Goal: Feedback & Contribution: Submit feedback/report problem

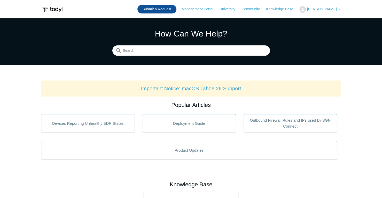
click at [160, 9] on link "Submit a Request" at bounding box center [156, 9] width 39 height 9
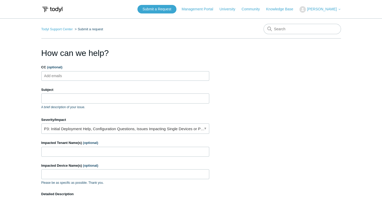
click at [100, 68] on label "CC (optional)" at bounding box center [125, 67] width 168 height 5
click at [73, 72] on input "CC (optional)" at bounding box center [57, 76] width 31 height 8
click at [101, 71] on ul "Add emails" at bounding box center [125, 76] width 168 height 10
type input "M"
click at [87, 99] on input "Subject" at bounding box center [125, 98] width 168 height 10
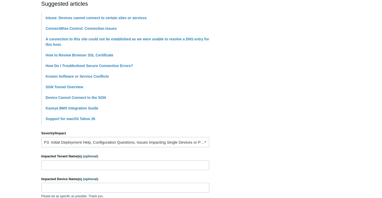
scroll to position [129, 0]
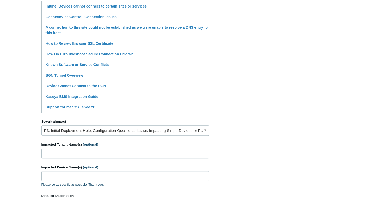
type input "Issue Connecting towards sites."
click at [202, 129] on link "P3: Initial Deployment Help, Configuration Questions, Issues Impacting Single D…" at bounding box center [125, 130] width 168 height 10
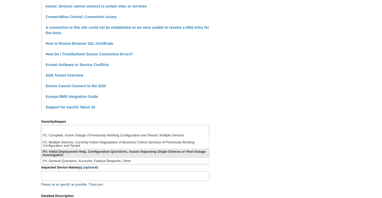
click at [174, 151] on li "P3: Initial Deployment Help, Configuration Questions, Issues Impacting Single D…" at bounding box center [124, 152] width 167 height 9
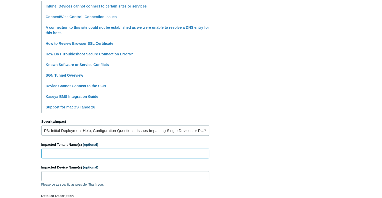
click at [109, 155] on input "Impacted Tenant Name(s) (optional)" at bounding box center [125, 153] width 168 height 10
type input "Girl Scouts Heart of [PERSON_NAME]"
paste input "GSHHs-MacBook-Air.local"
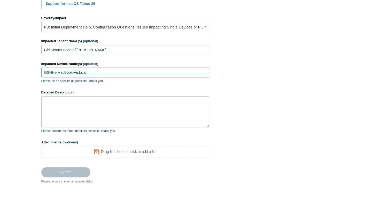
type input "GSHHs-MacBook-Air.local"
click at [82, 97] on textarea "Detailed Description" at bounding box center [125, 111] width 168 height 31
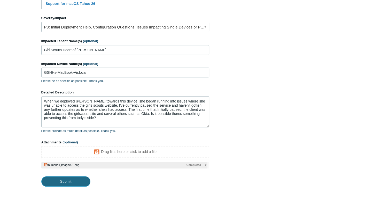
click at [68, 180] on input "Submit" at bounding box center [65, 181] width 49 height 10
type textarea "When we deployed Todyl towards this device, she began running into issues where…"
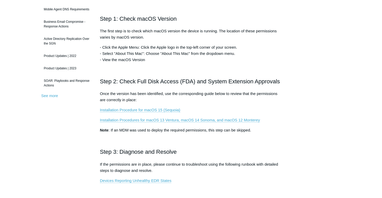
scroll to position [103, 0]
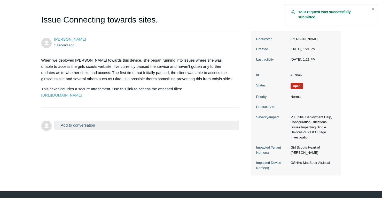
scroll to position [56, 0]
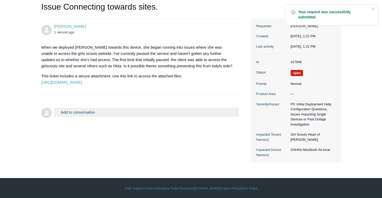
click at [359, 42] on main "Requests Contributions Following Todyl Support Center My activities Issue Conne…" at bounding box center [191, 62] width 382 height 200
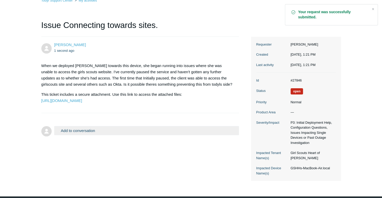
scroll to position [30, 0]
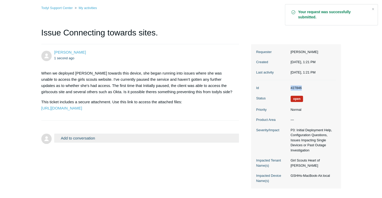
drag, startPoint x: 304, startPoint y: 88, endPoint x: 287, endPoint y: 89, distance: 17.8
click at [287, 89] on dl "Id #27846 Status Open Priority Normal Product Area — Severity/Impact P3: Initia…" at bounding box center [296, 134] width 80 height 108
copy dl "#27846"
click at [360, 45] on main "Requests Contributions Following Todyl Support Center My activities Issue Conne…" at bounding box center [191, 88] width 382 height 200
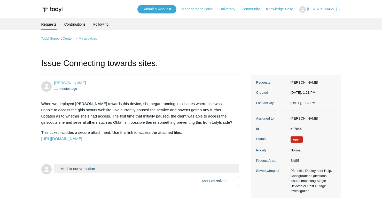
scroll to position [30, 0]
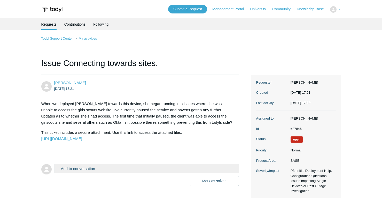
scroll to position [30, 0]
